Goal: Information Seeking & Learning: Find specific page/section

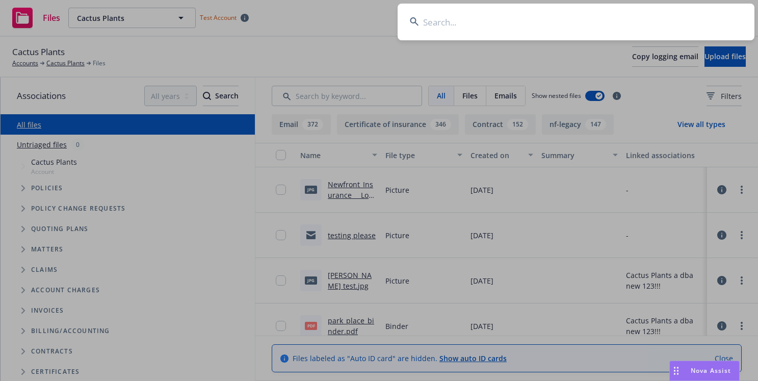
click at [646, 17] on input at bounding box center [576, 22] width 357 height 37
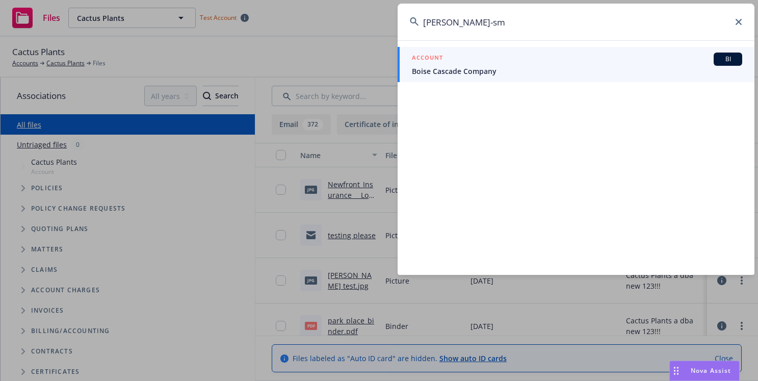
type input "[PERSON_NAME]-sm"
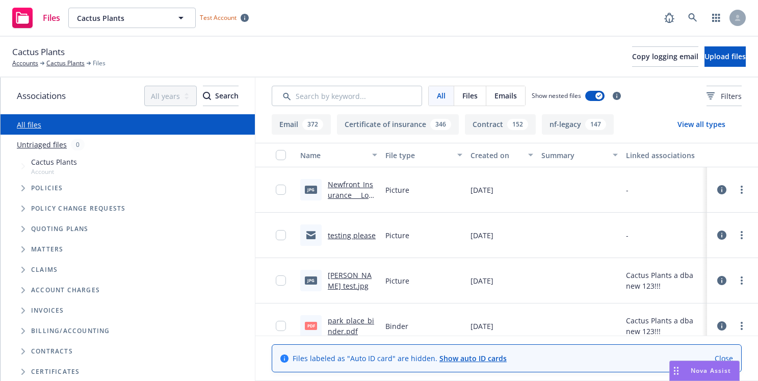
click at [47, 22] on span "Files" at bounding box center [51, 18] width 17 height 8
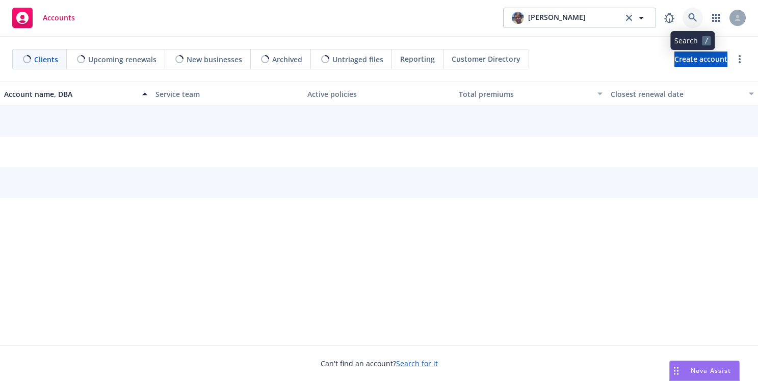
click at [696, 16] on icon at bounding box center [692, 17] width 9 height 9
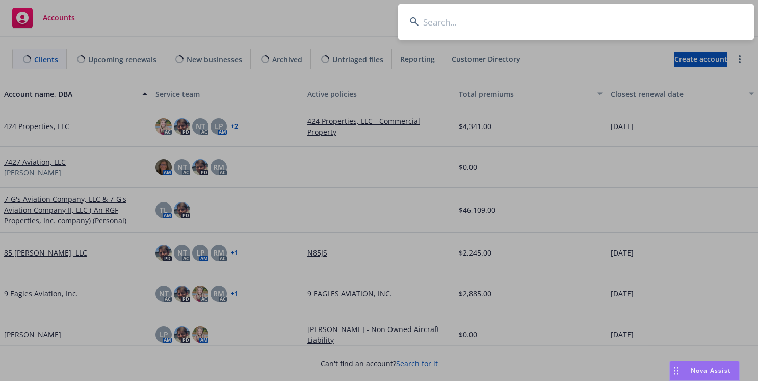
click at [615, 11] on input at bounding box center [576, 22] width 357 height 37
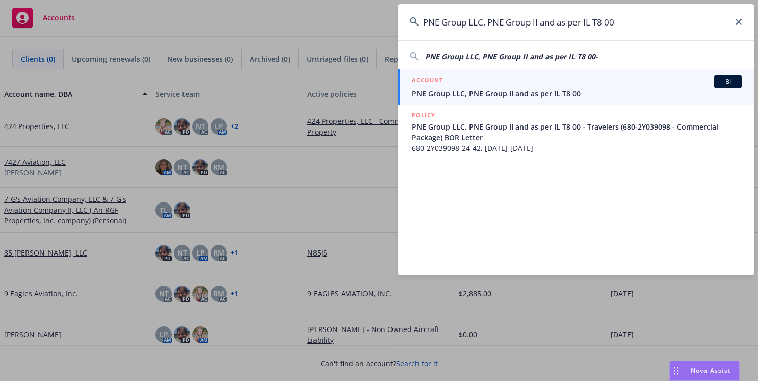
type input "PNE Group LLC, PNE Group II and as per IL T8 00"
